Goal: Transaction & Acquisition: Purchase product/service

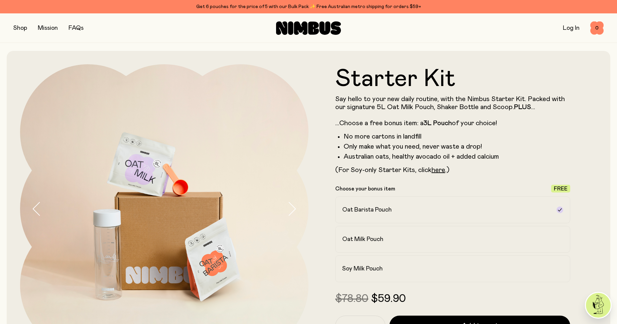
click at [20, 24] on button "button" at bounding box center [20, 27] width 14 height 9
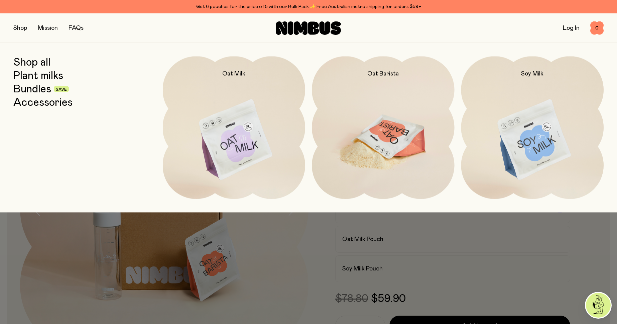
click at [394, 166] on img at bounding box center [383, 140] width 143 height 168
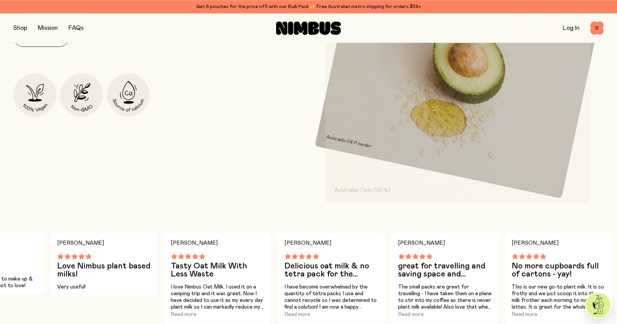
scroll to position [496, 0]
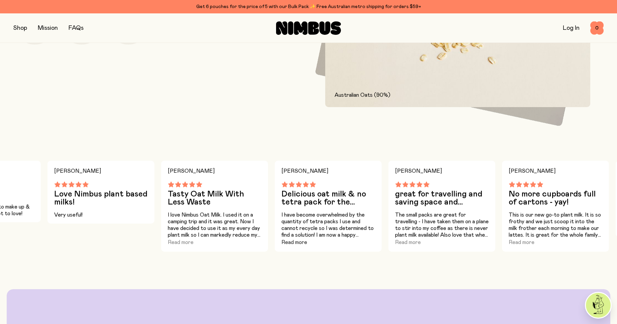
click at [292, 243] on button "Read more" at bounding box center [295, 242] width 26 height 8
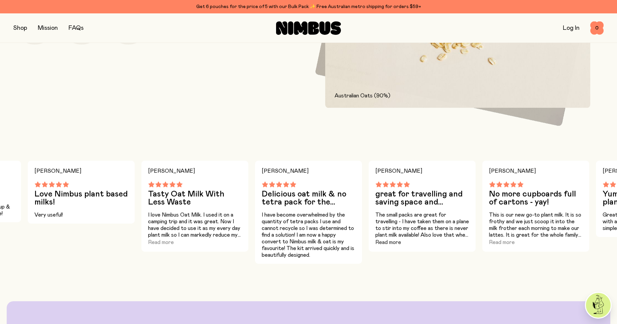
click at [388, 242] on button "Read more" at bounding box center [389, 242] width 26 height 8
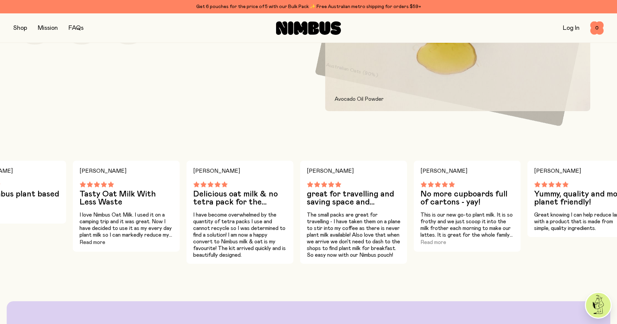
click at [94, 243] on button "Read more" at bounding box center [93, 242] width 26 height 8
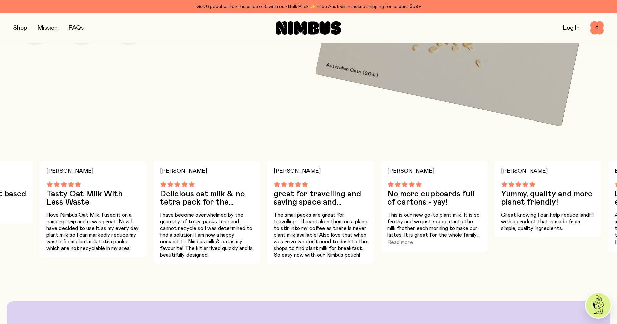
click at [402, 241] on button "Read more" at bounding box center [401, 242] width 26 height 8
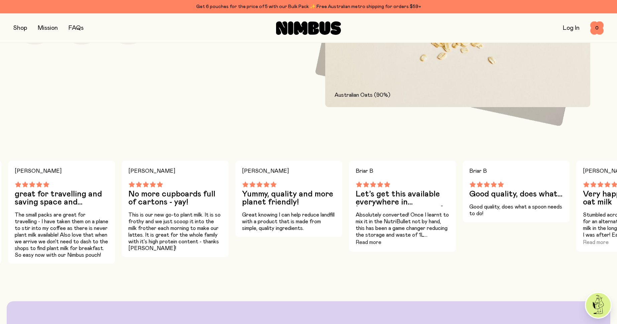
click at [371, 241] on button "Read more" at bounding box center [369, 242] width 26 height 8
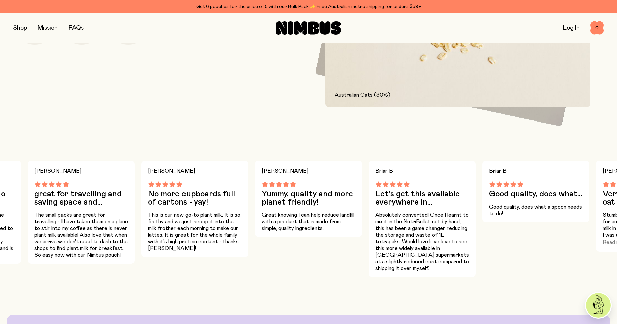
drag, startPoint x: 589, startPoint y: 211, endPoint x: 440, endPoint y: 219, distance: 149.4
click at [440, 219] on div "Mark C The new healthy taste of Oat Milk Took a bit of getting used to. But now…" at bounding box center [308, 219] width 617 height 116
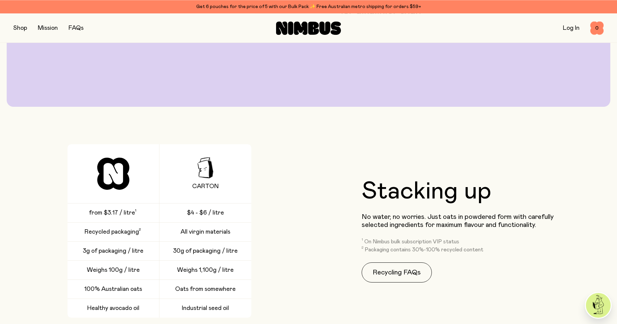
scroll to position [1030, 0]
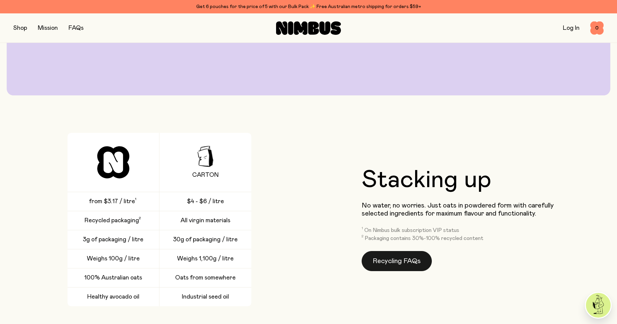
click at [400, 256] on link "Recycling FAQs" at bounding box center [397, 261] width 70 height 20
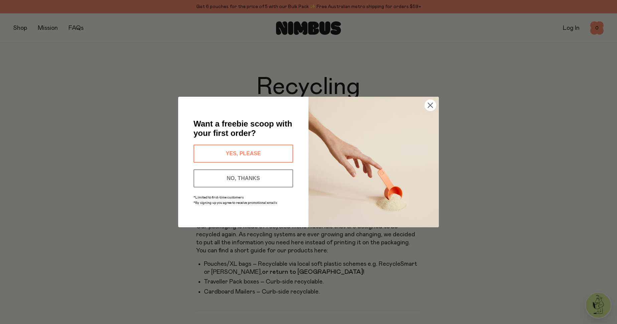
click at [430, 107] on circle "Close dialog" at bounding box center [430, 105] width 11 height 11
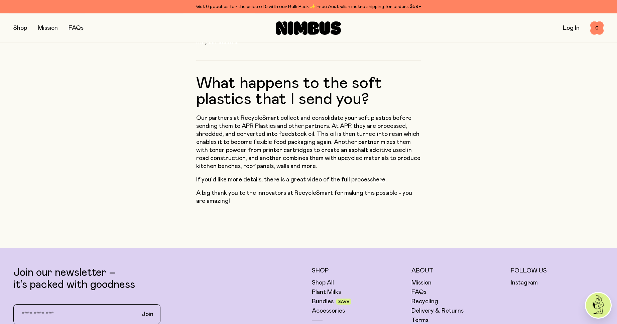
scroll to position [496, 0]
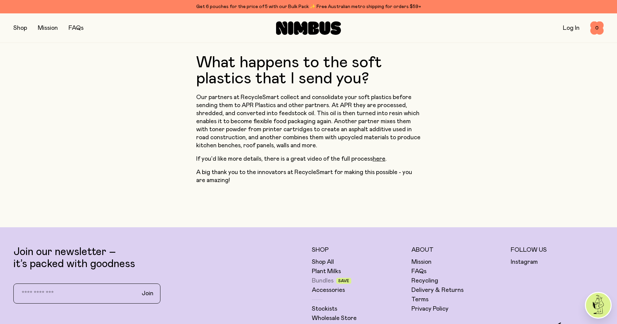
click at [327, 277] on link "Bundles" at bounding box center [323, 281] width 22 height 8
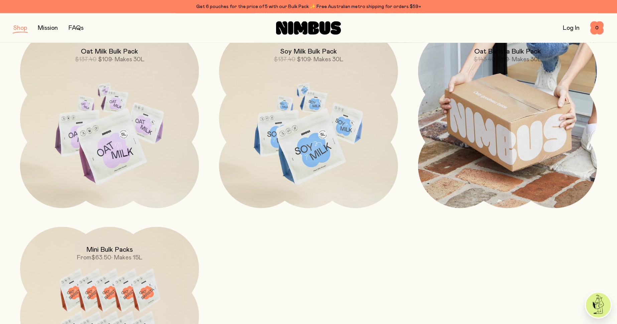
scroll to position [305, 0]
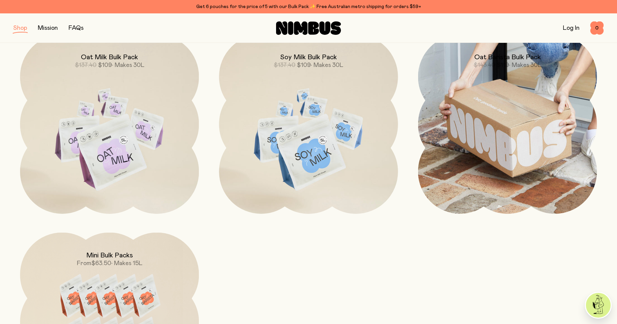
click at [530, 122] on img at bounding box center [507, 123] width 179 height 179
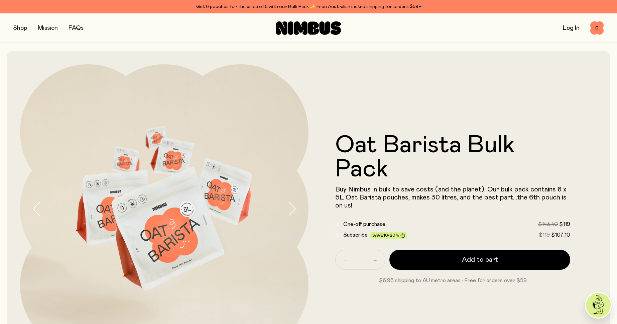
click at [48, 26] on link "Mission" at bounding box center [48, 28] width 20 height 6
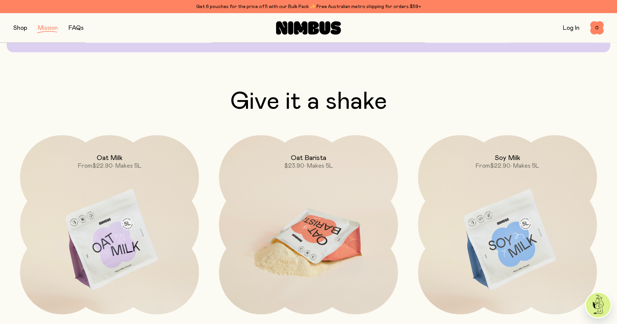
scroll to position [1030, 0]
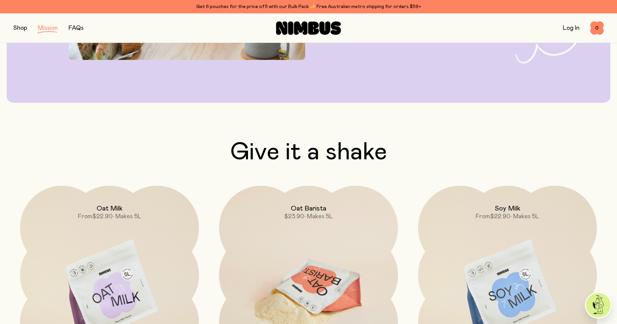
click at [342, 296] on img at bounding box center [308, 291] width 179 height 210
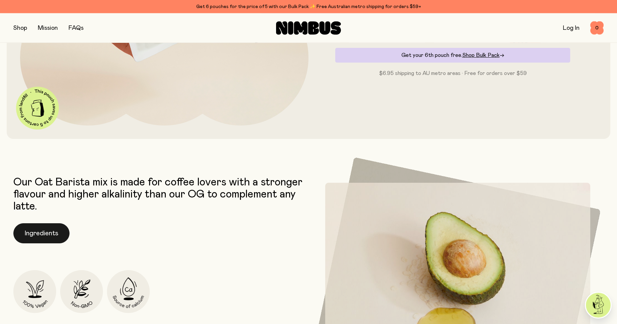
scroll to position [229, 0]
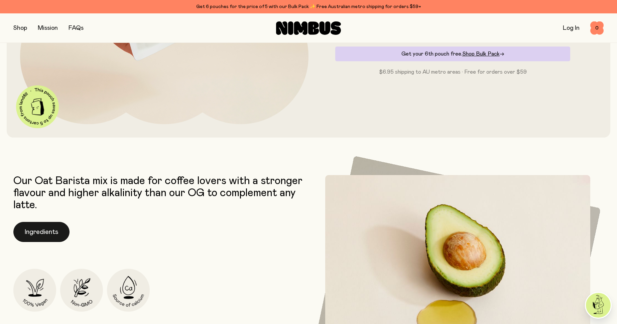
click at [40, 231] on button "Ingredients" at bounding box center [41, 232] width 56 height 20
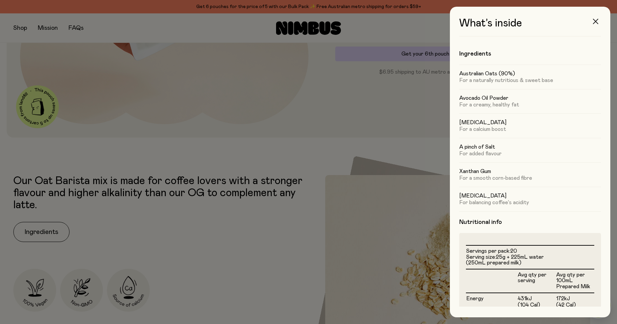
click at [600, 22] on button "button" at bounding box center [596, 21] width 16 height 16
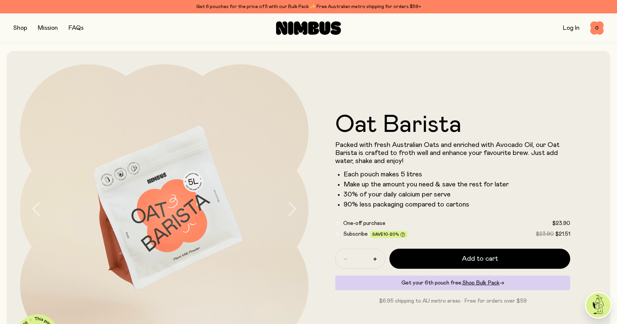
click at [18, 28] on button "button" at bounding box center [20, 27] width 14 height 9
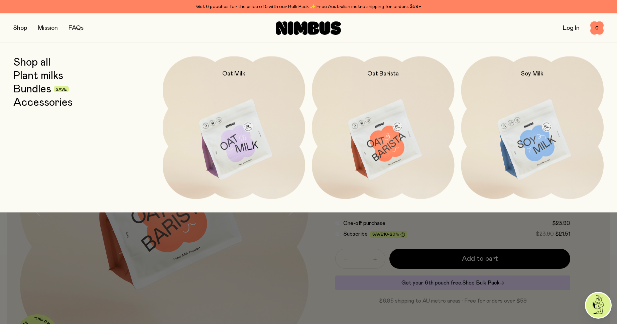
click at [20, 29] on button "button" at bounding box center [20, 27] width 14 height 9
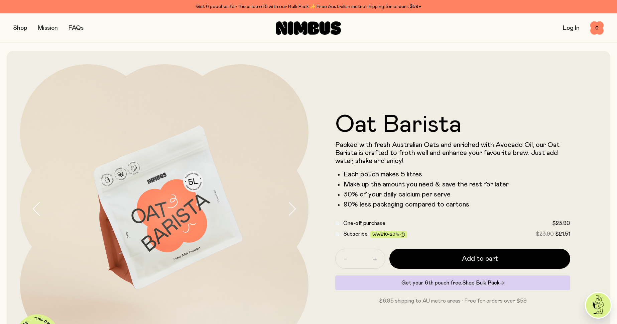
click at [21, 29] on button "button" at bounding box center [20, 27] width 14 height 9
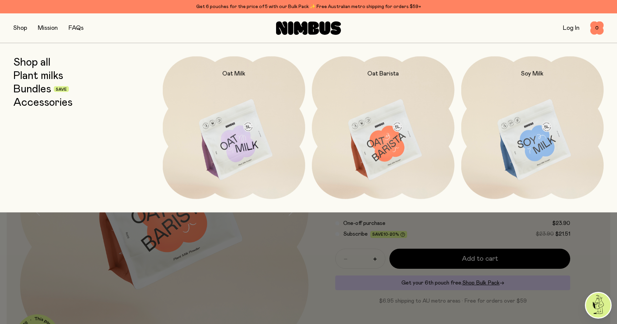
click at [30, 63] on link "Shop all" at bounding box center [31, 62] width 37 height 12
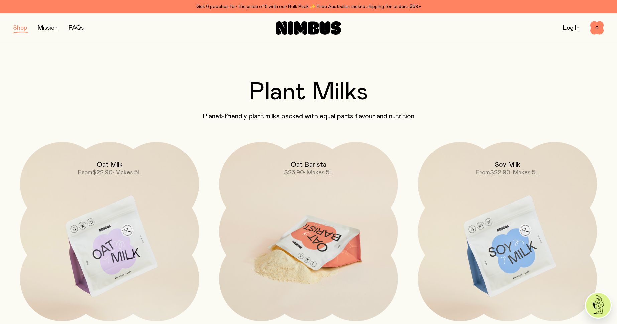
click at [345, 236] on img at bounding box center [308, 247] width 179 height 210
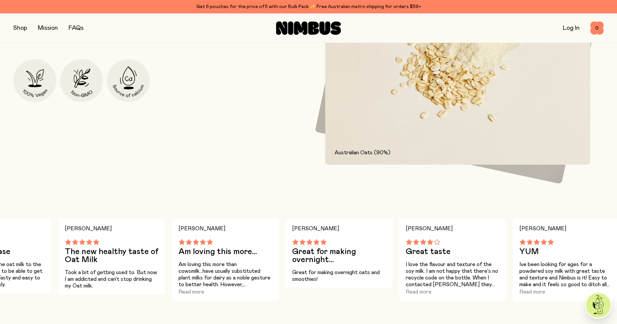
scroll to position [458, 0]
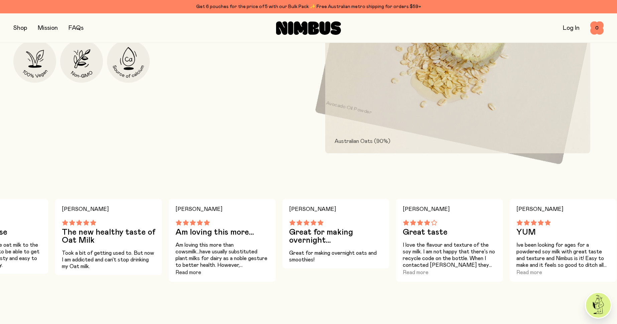
click at [192, 272] on button "Read more" at bounding box center [189, 272] width 26 height 8
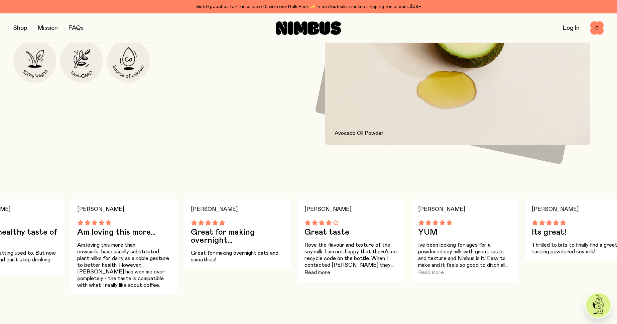
click at [313, 270] on button "Read more" at bounding box center [318, 272] width 26 height 8
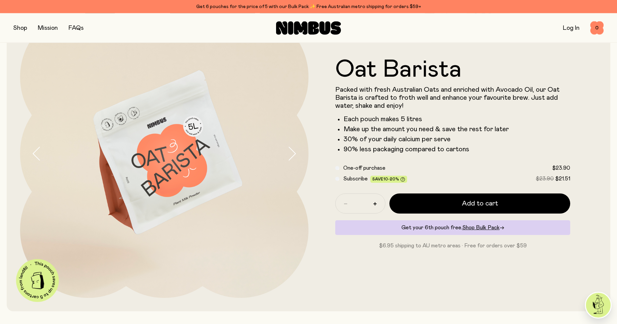
scroll to position [38, 0]
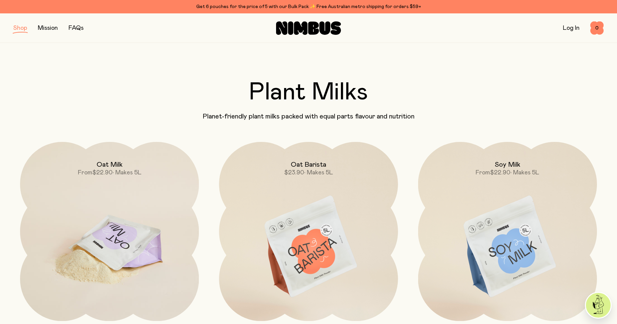
click at [78, 247] on img at bounding box center [109, 247] width 179 height 210
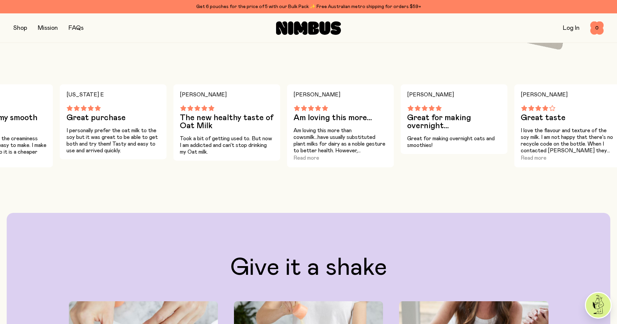
scroll to position [343, 0]
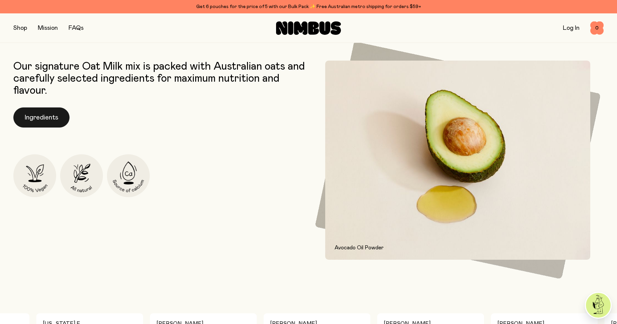
click at [57, 116] on button "Ingredients" at bounding box center [41, 117] width 56 height 20
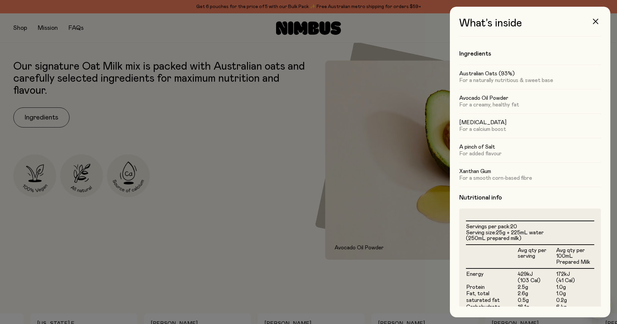
scroll to position [0, 0]
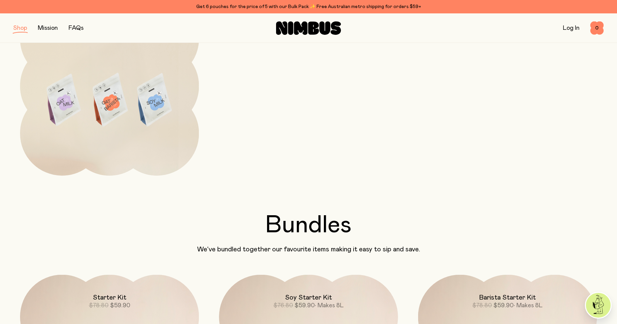
click at [21, 28] on button "button" at bounding box center [20, 27] width 14 height 9
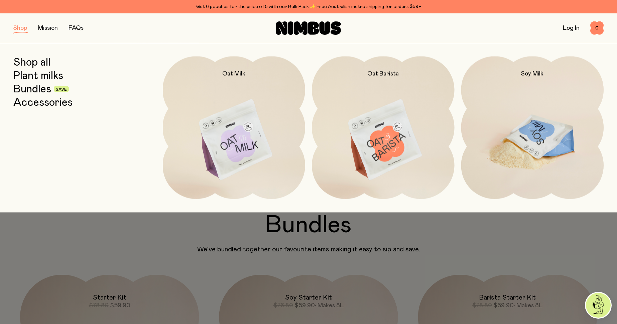
click at [563, 155] on img at bounding box center [533, 140] width 143 height 168
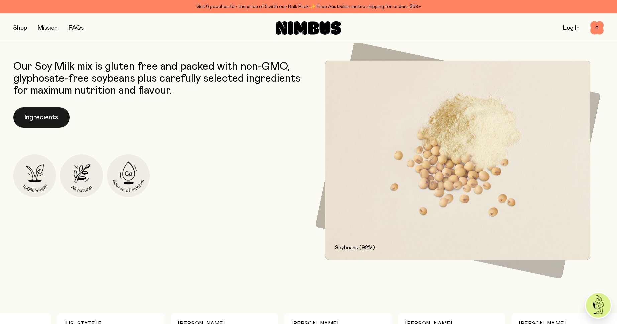
click at [59, 116] on button "Ingredients" at bounding box center [41, 117] width 56 height 20
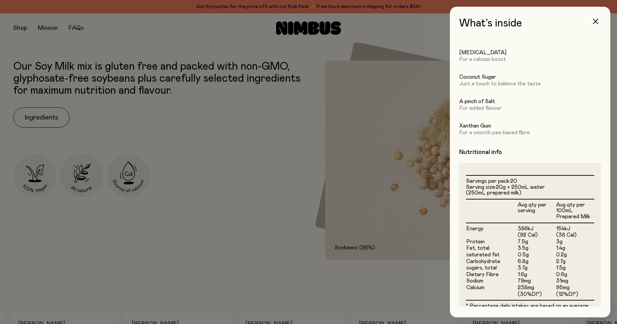
scroll to position [109, 0]
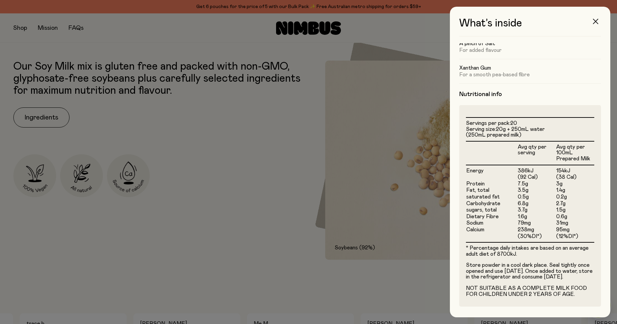
click at [597, 18] on button "button" at bounding box center [596, 21] width 16 height 16
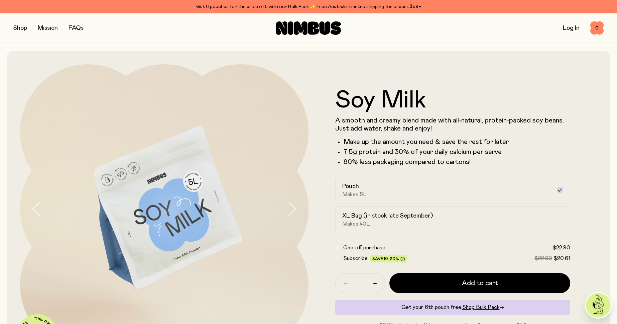
scroll to position [343, 0]
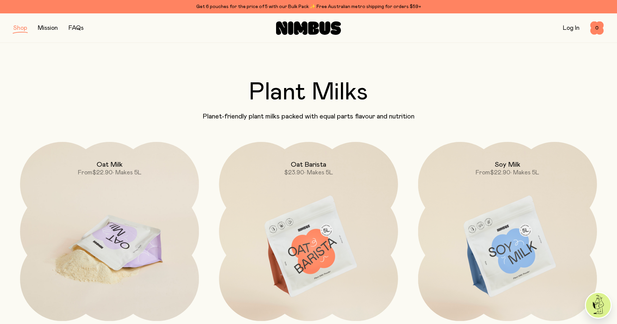
click at [105, 164] on h2 "Oat Milk" at bounding box center [110, 165] width 26 height 8
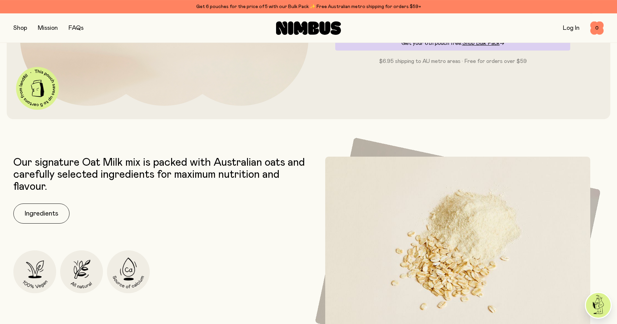
scroll to position [267, 0]
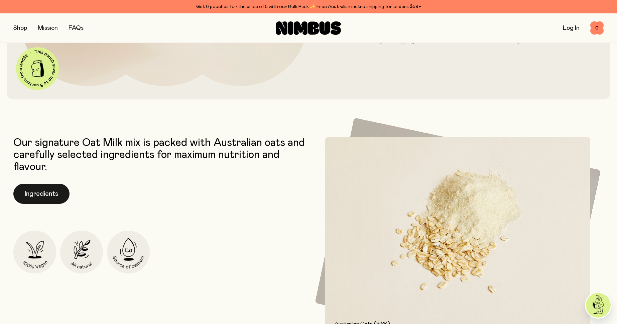
click at [58, 197] on button "Ingredients" at bounding box center [41, 194] width 56 height 20
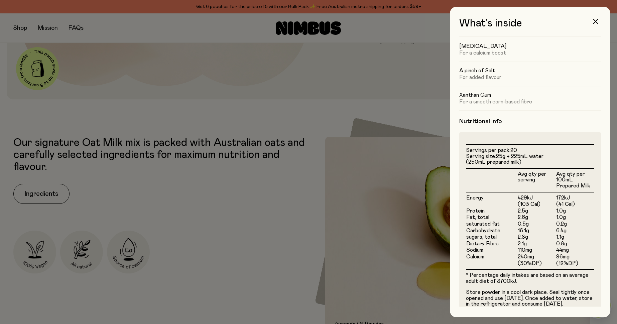
scroll to position [0, 0]
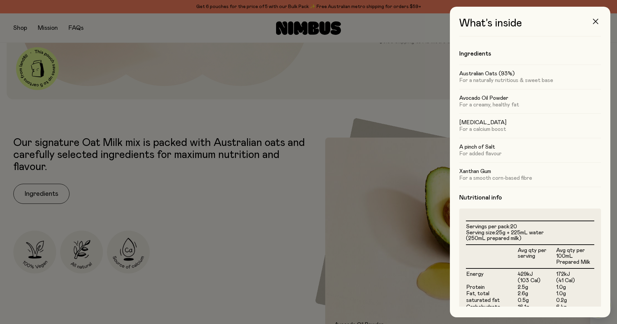
click at [598, 20] on icon "button" at bounding box center [595, 21] width 5 height 5
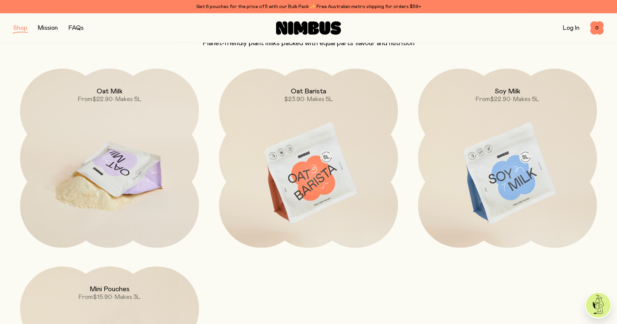
scroll to position [76, 0]
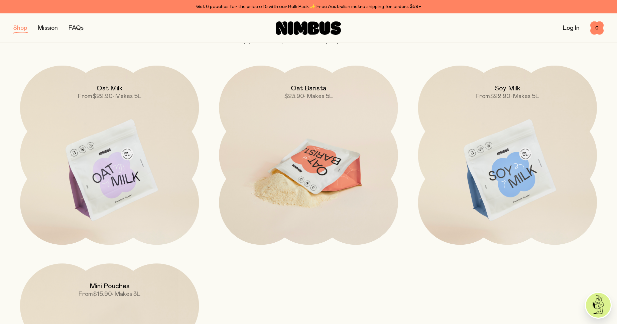
click at [344, 199] on img at bounding box center [308, 171] width 179 height 210
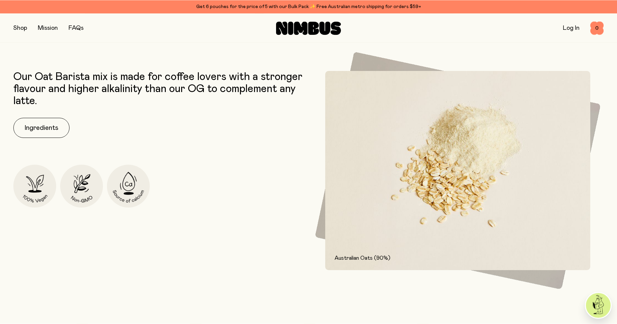
scroll to position [381, 0]
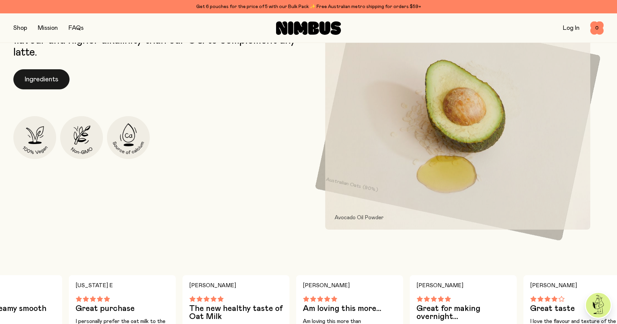
click at [38, 76] on button "Ingredients" at bounding box center [41, 79] width 56 height 20
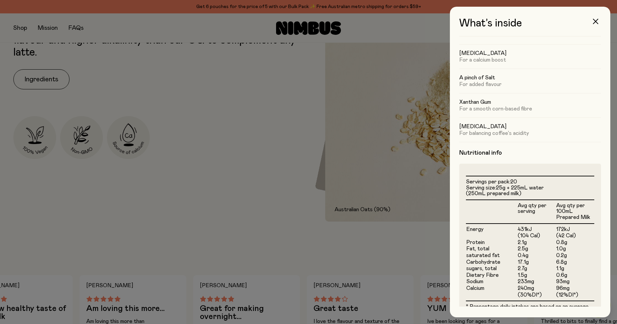
scroll to position [76, 0]
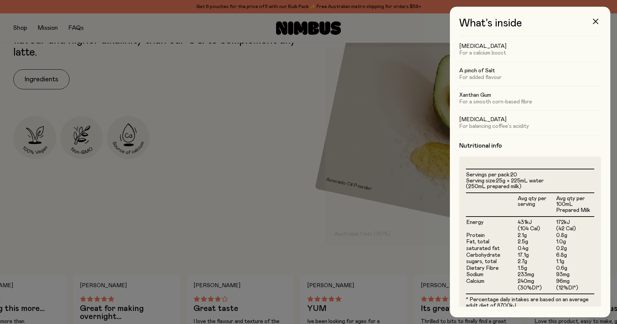
click at [218, 187] on div at bounding box center [308, 162] width 617 height 324
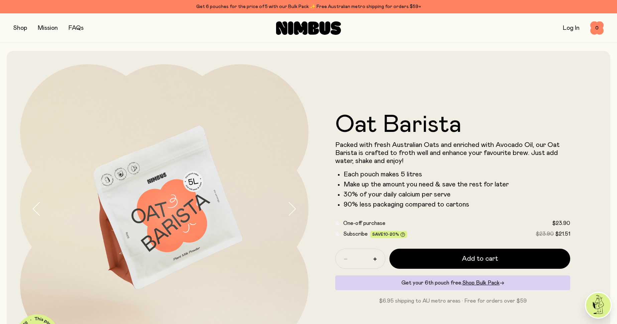
scroll to position [381, 0]
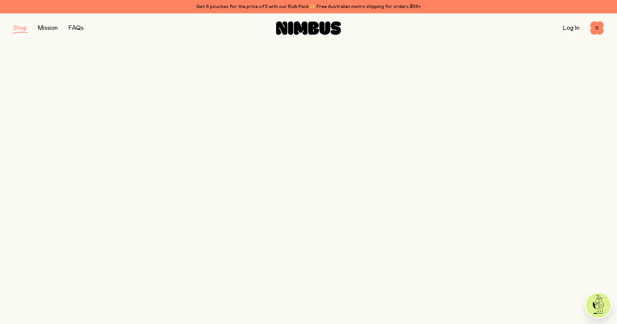
scroll to position [76, 0]
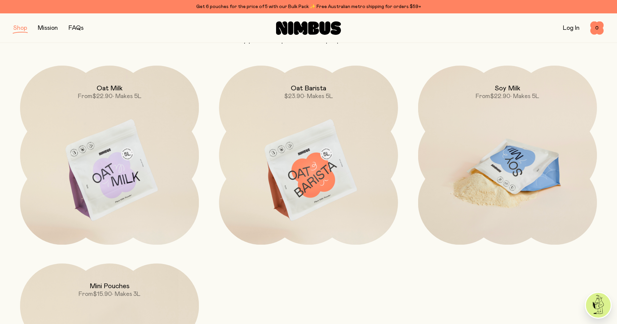
click at [515, 190] on img at bounding box center [507, 171] width 179 height 210
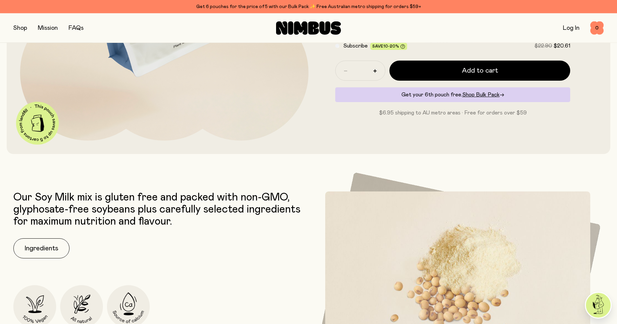
scroll to position [267, 0]
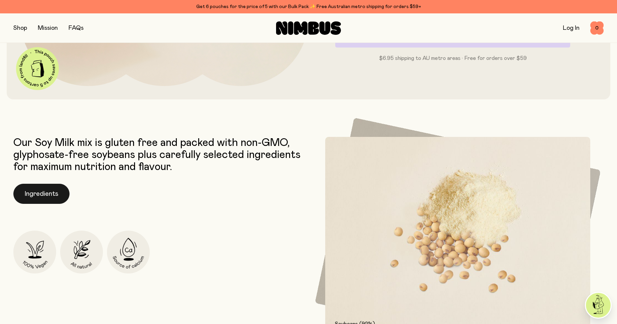
click at [44, 195] on button "Ingredients" at bounding box center [41, 194] width 56 height 20
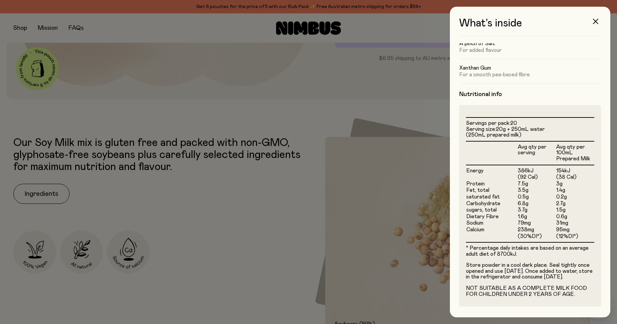
scroll to position [109, 0]
click at [595, 21] on icon "button" at bounding box center [595, 21] width 5 height 5
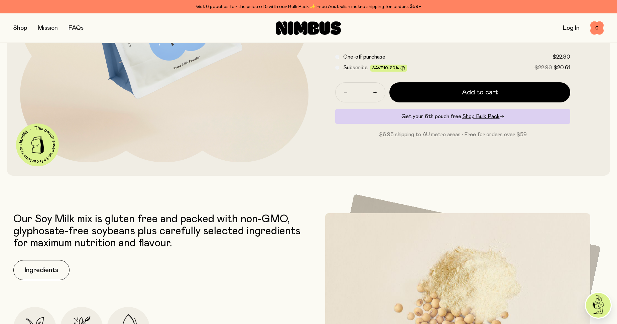
scroll to position [0, 0]
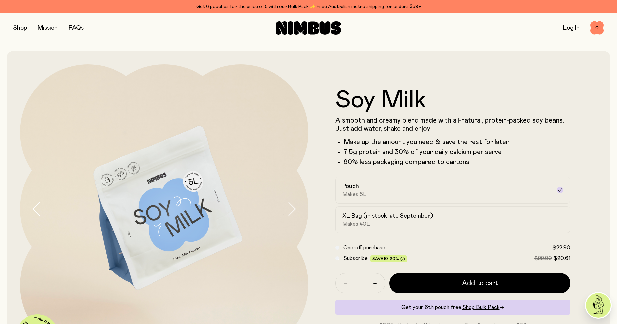
click at [22, 27] on button "button" at bounding box center [20, 27] width 14 height 9
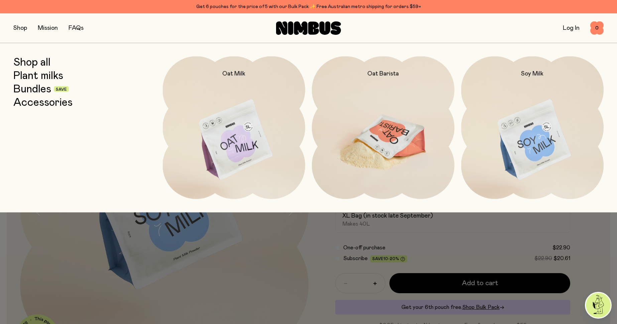
click at [373, 123] on img at bounding box center [383, 140] width 143 height 168
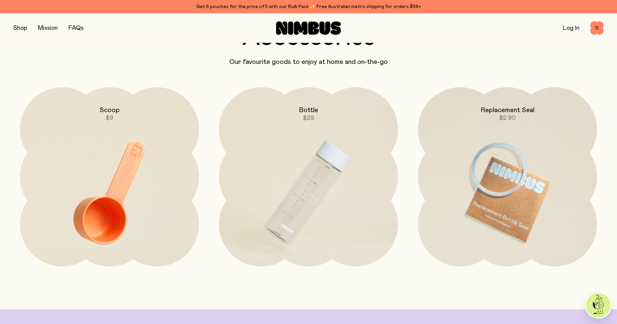
scroll to position [1716, 0]
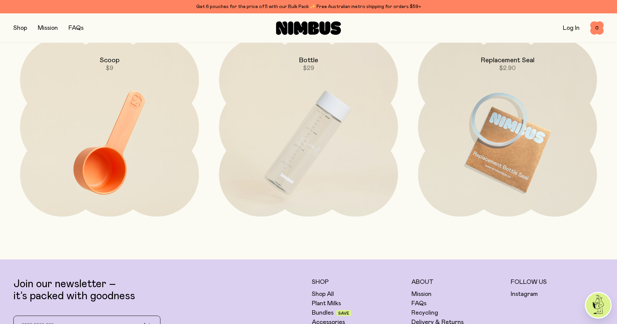
click at [21, 28] on button "button" at bounding box center [20, 27] width 14 height 9
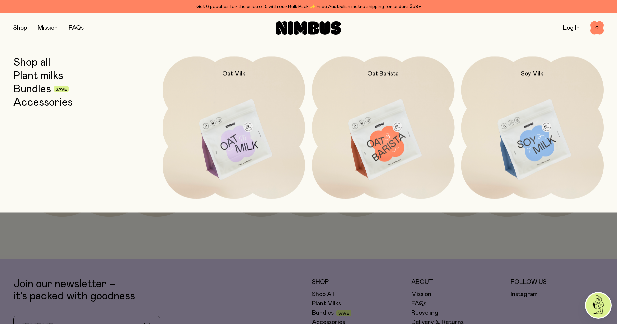
click at [28, 64] on link "Shop all" at bounding box center [31, 62] width 37 height 12
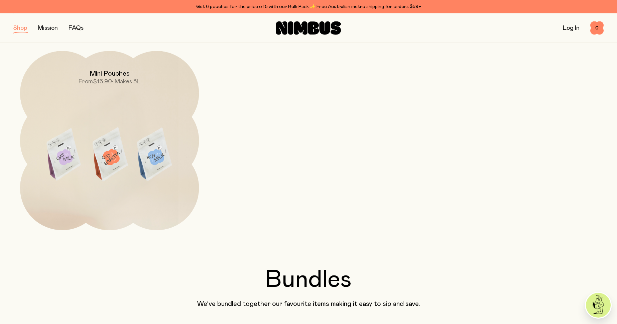
scroll to position [267, 0]
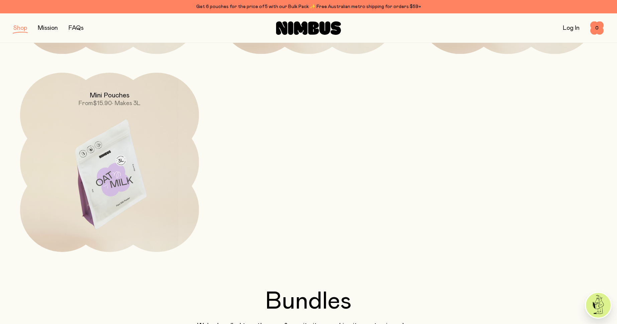
click at [178, 183] on img at bounding box center [109, 178] width 179 height 210
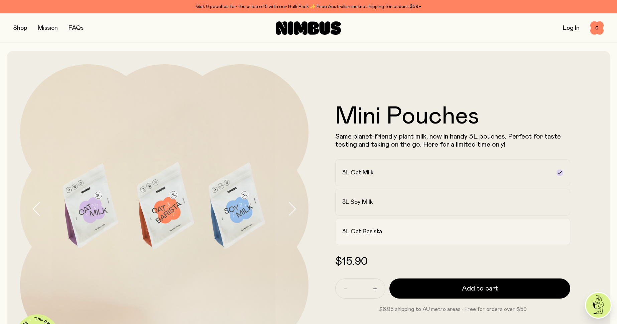
click at [376, 238] on label "3L Oat Barista" at bounding box center [452, 231] width 235 height 27
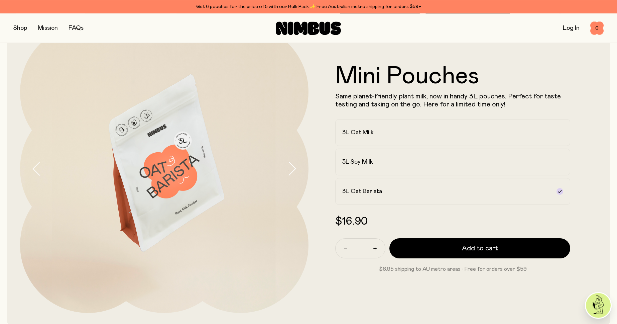
scroll to position [76, 0]
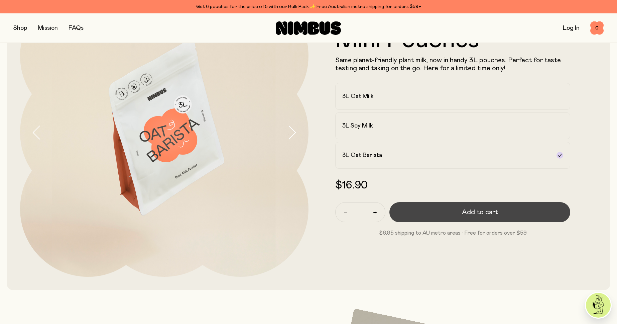
click at [552, 211] on button "Add to cart" at bounding box center [480, 212] width 181 height 20
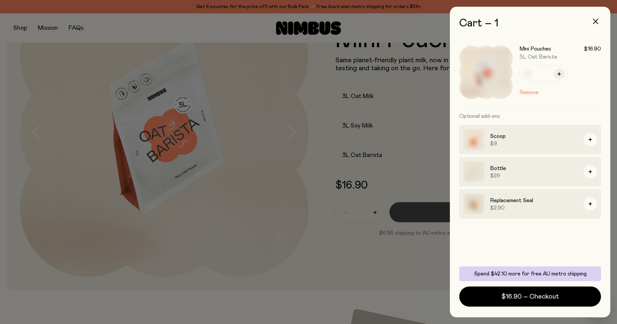
scroll to position [0, 0]
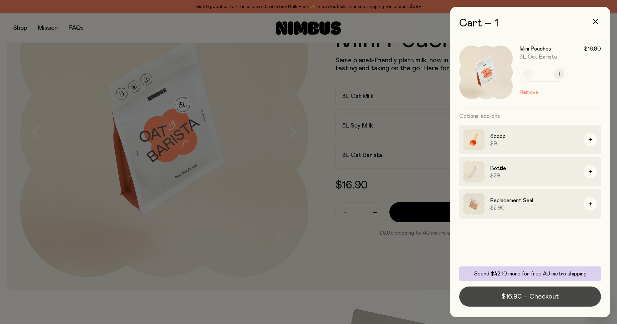
click at [510, 303] on button "$16.90 – Checkout" at bounding box center [531, 296] width 142 height 20
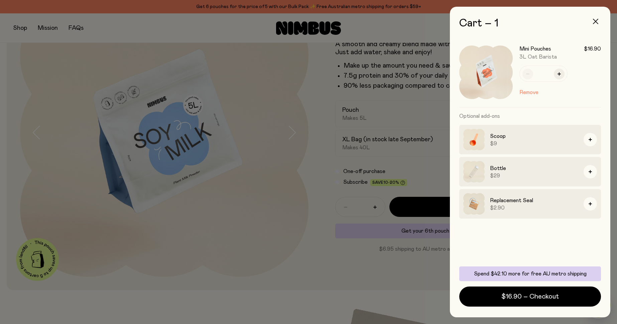
click at [599, 23] on button "button" at bounding box center [596, 21] width 16 height 16
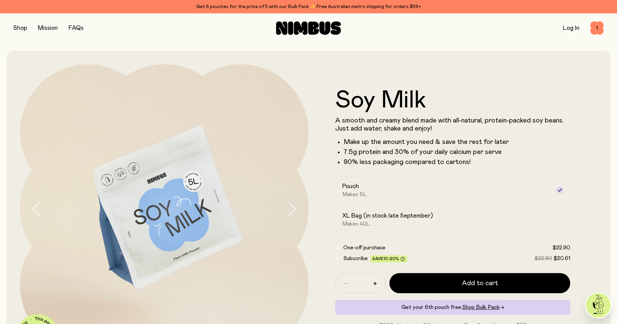
scroll to position [76, 0]
